Goal: Information Seeking & Learning: Learn about a topic

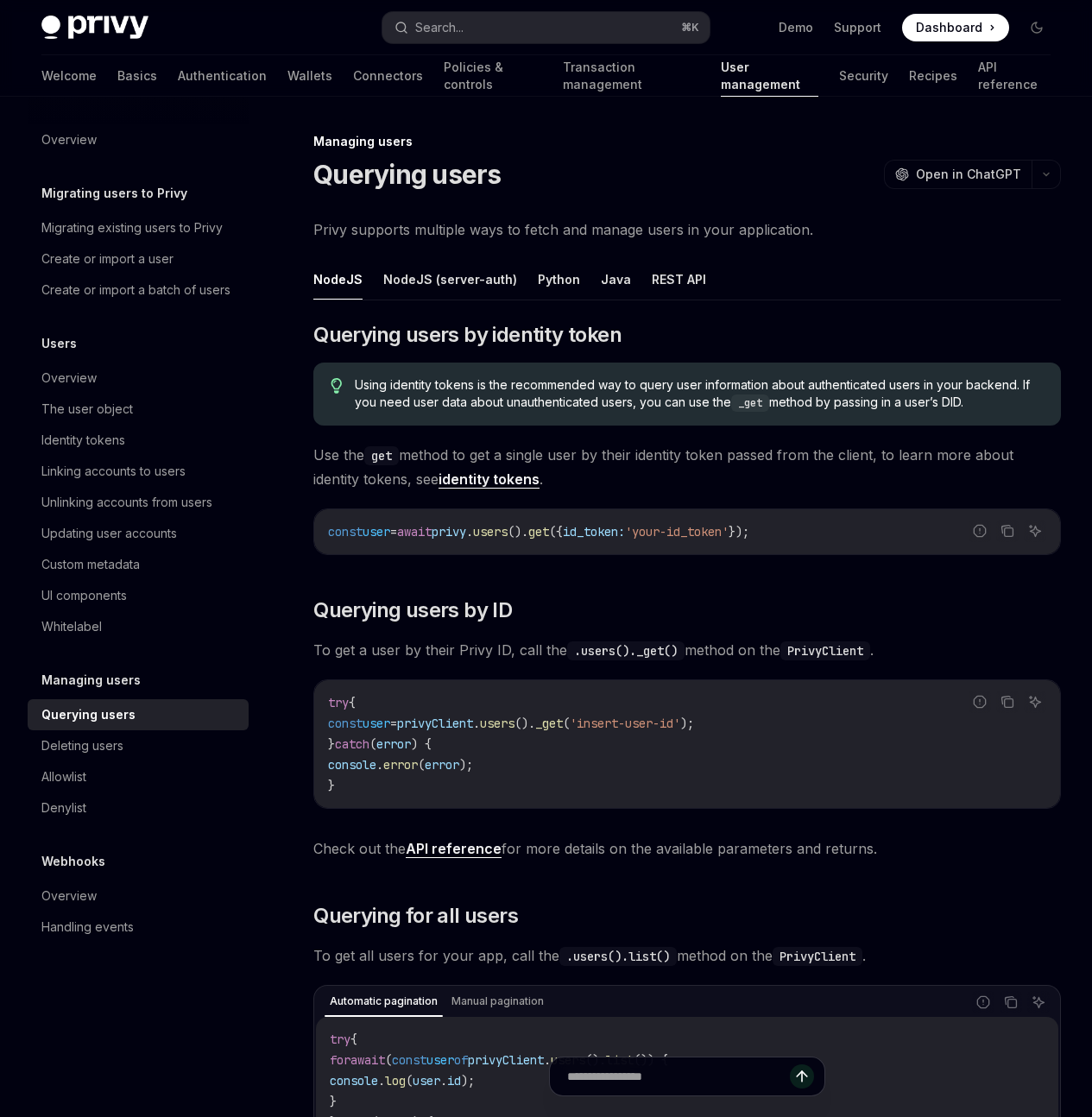
scroll to position [89, 0]
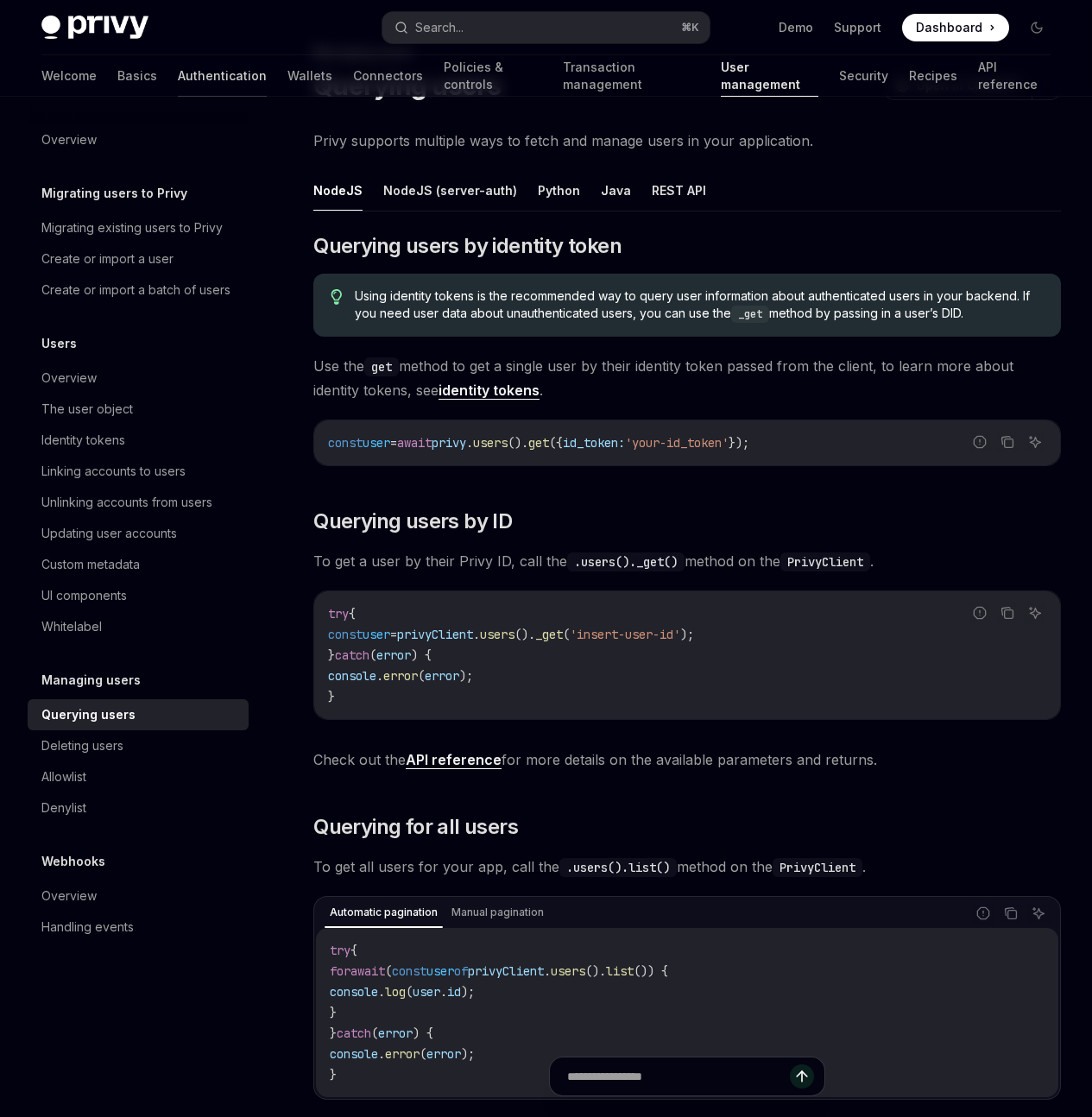
click at [178, 70] on link "Authentication" at bounding box center [221, 76] width 89 height 42
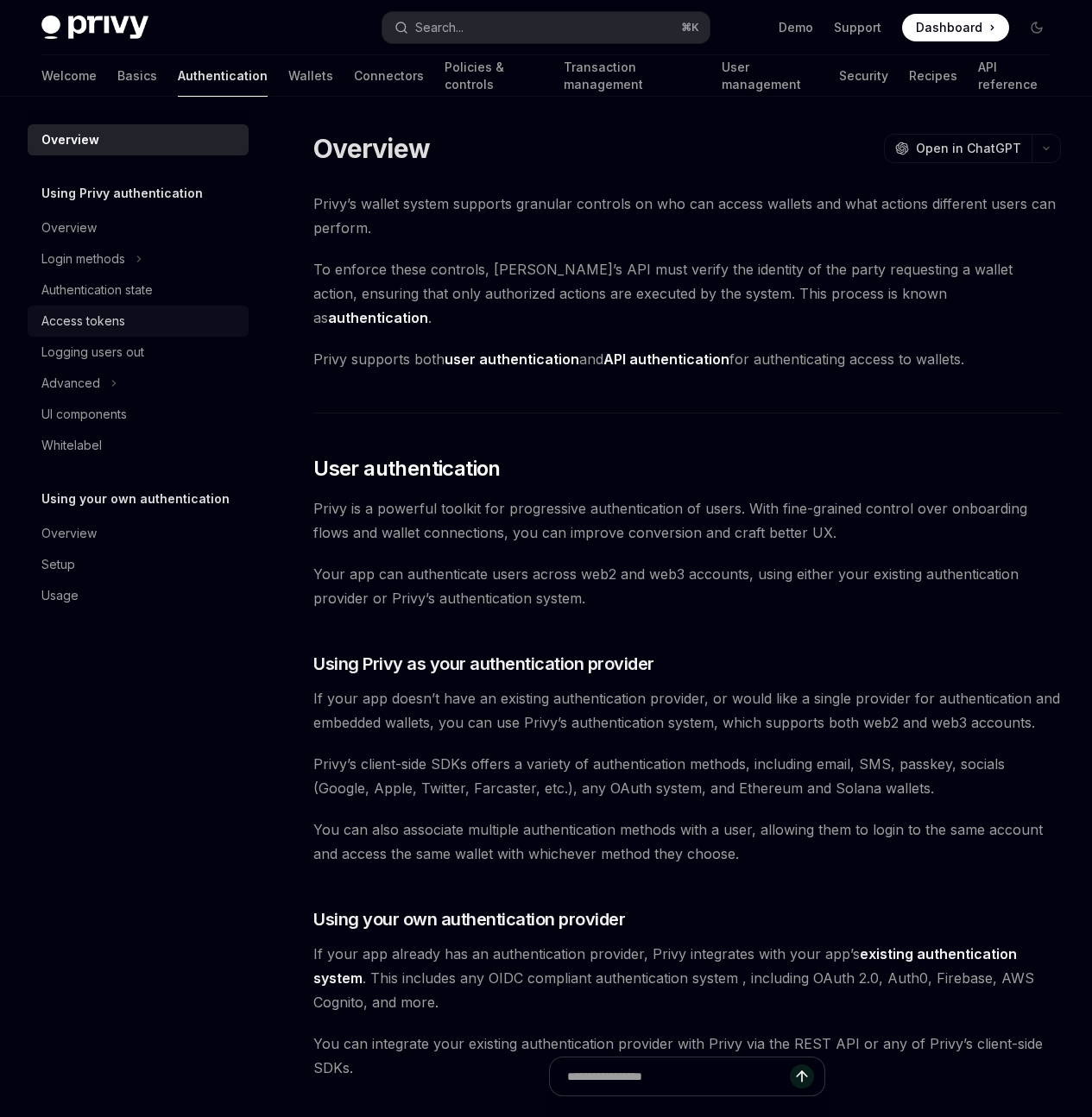
click at [86, 315] on div "Access tokens" at bounding box center [84, 321] width 84 height 21
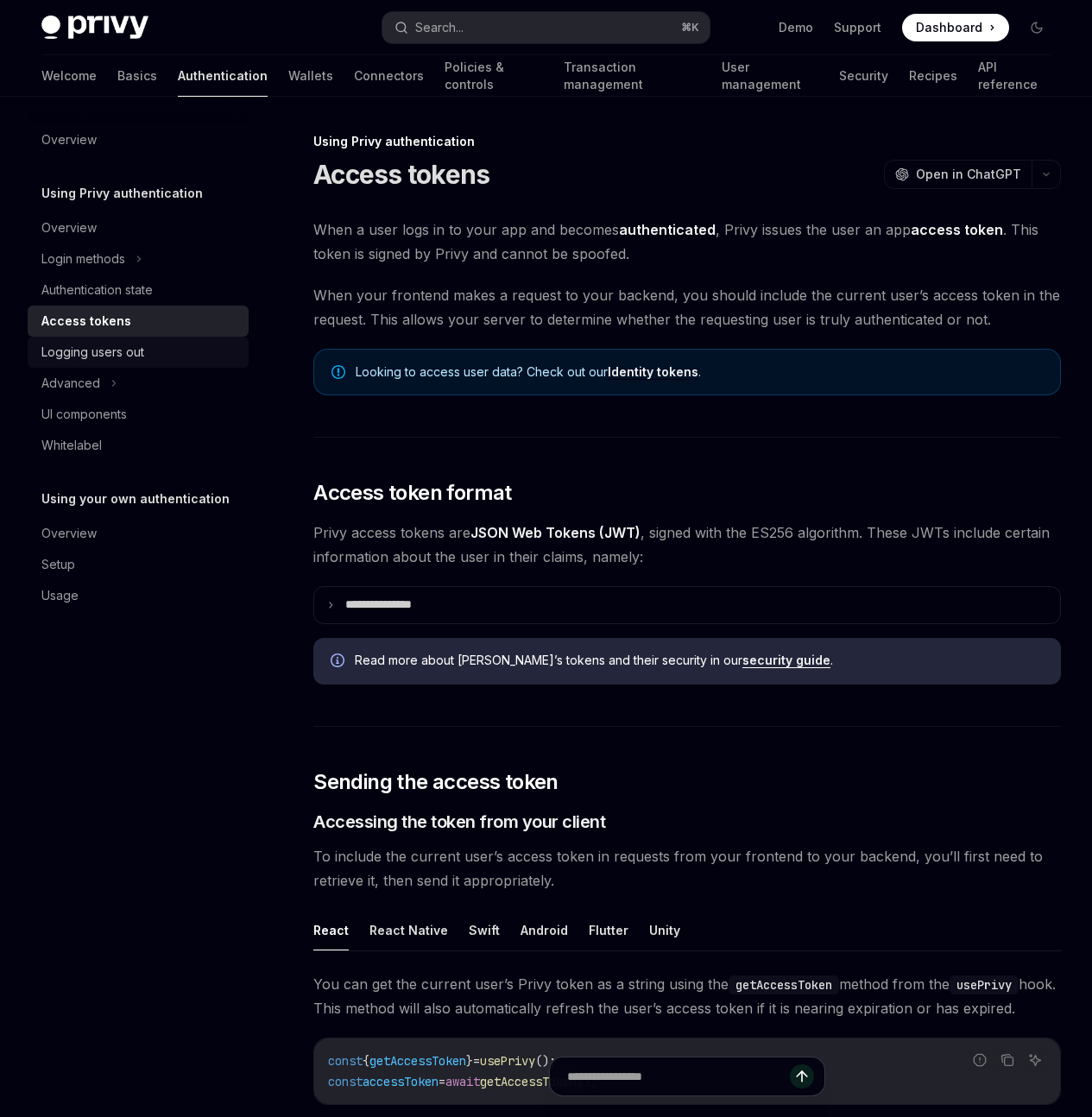
type textarea "*"
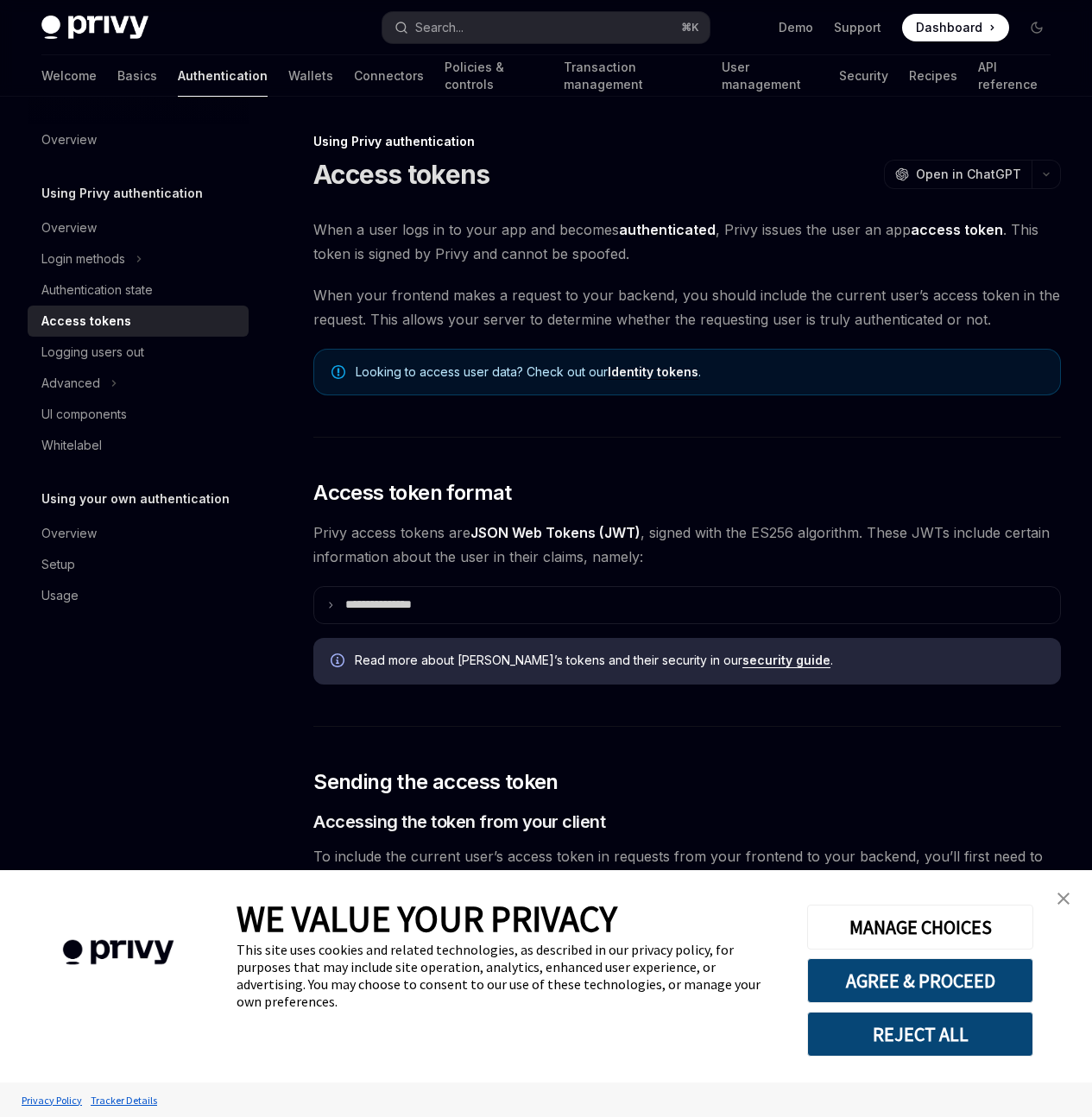
click at [1062, 897] on img "close banner" at bounding box center [1063, 899] width 12 height 12
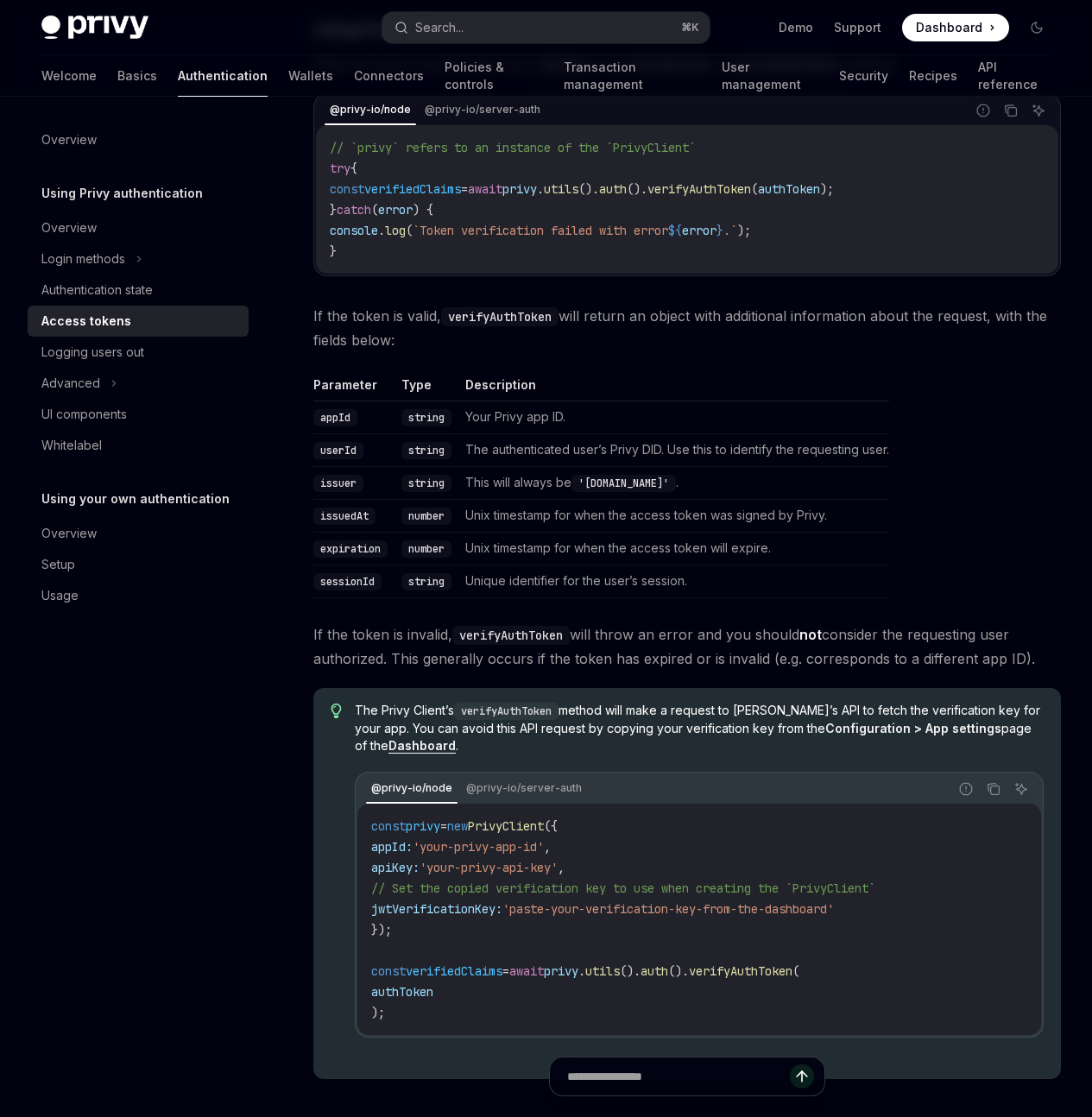
click at [431, 196] on span "verifiedClaims" at bounding box center [412, 189] width 97 height 16
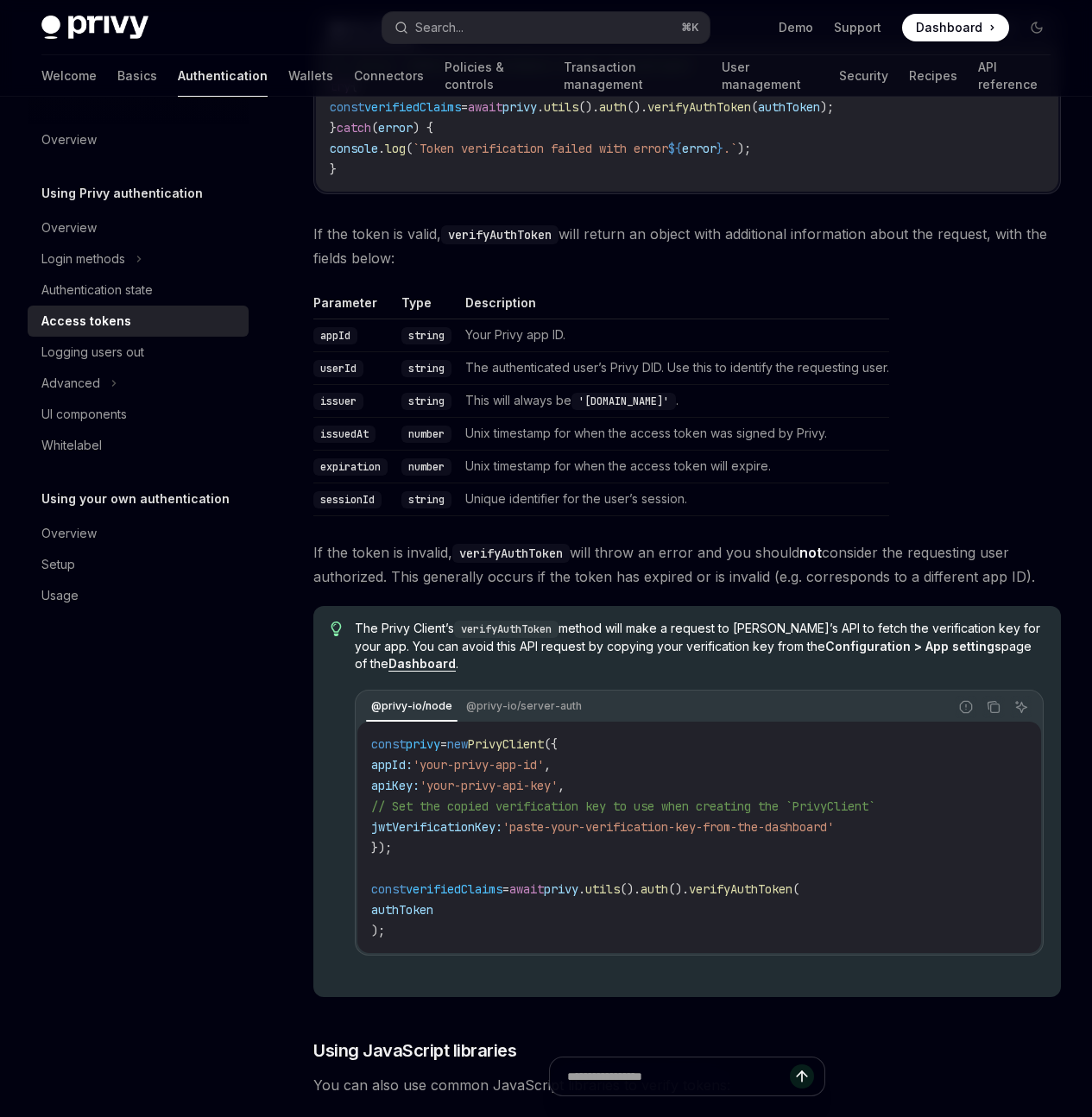
scroll to position [2879, 0]
